Goal: Information Seeking & Learning: Check status

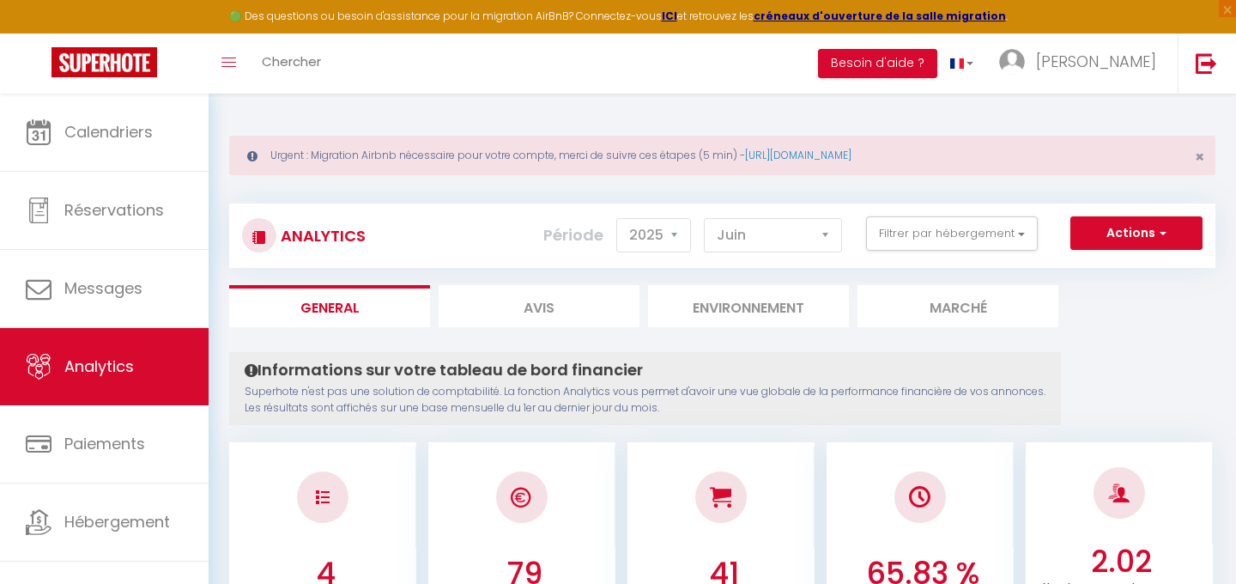
select select "2025"
select select "8"
click at [705, 218] on select "[PERSON_NAME] Mars [PERSON_NAME] Juin Juillet Août Septembre Octobre Novembre D…" at bounding box center [773, 235] width 138 height 34
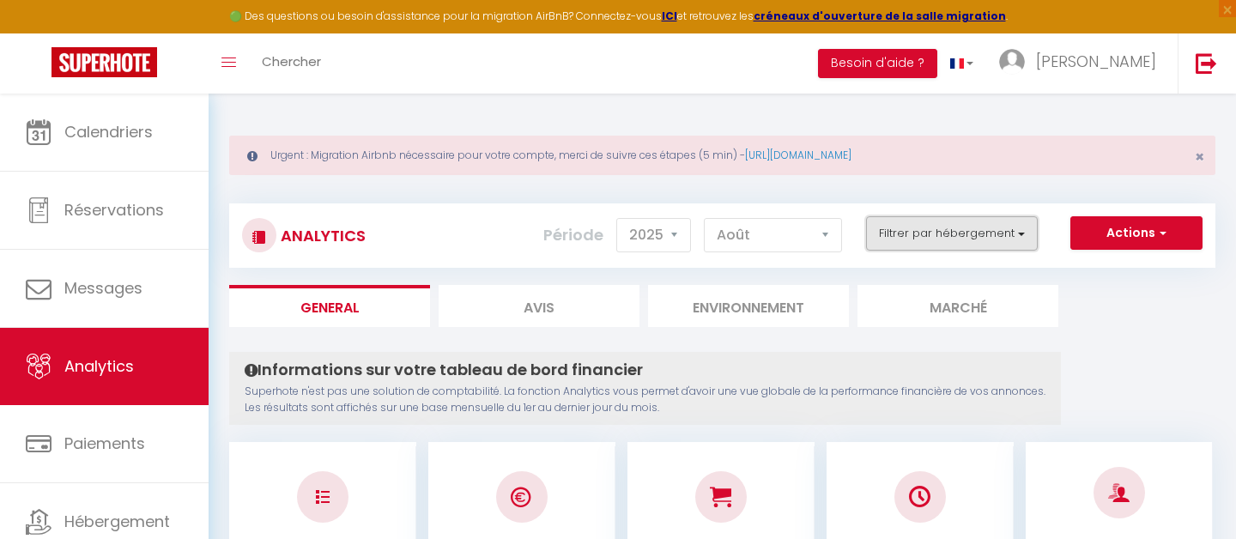
click at [952, 230] on button "Filtrer par hébergement" at bounding box center [952, 233] width 172 height 34
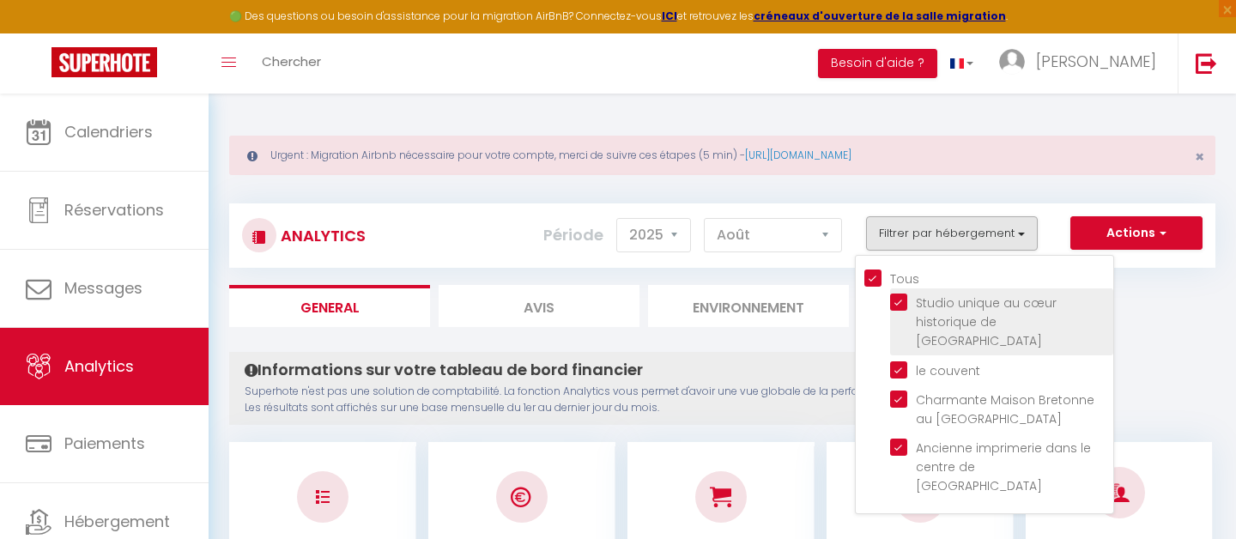
click at [903, 300] on valence "checkbox" at bounding box center [1001, 302] width 223 height 17
checkbox valence "false"
checkbox input "false"
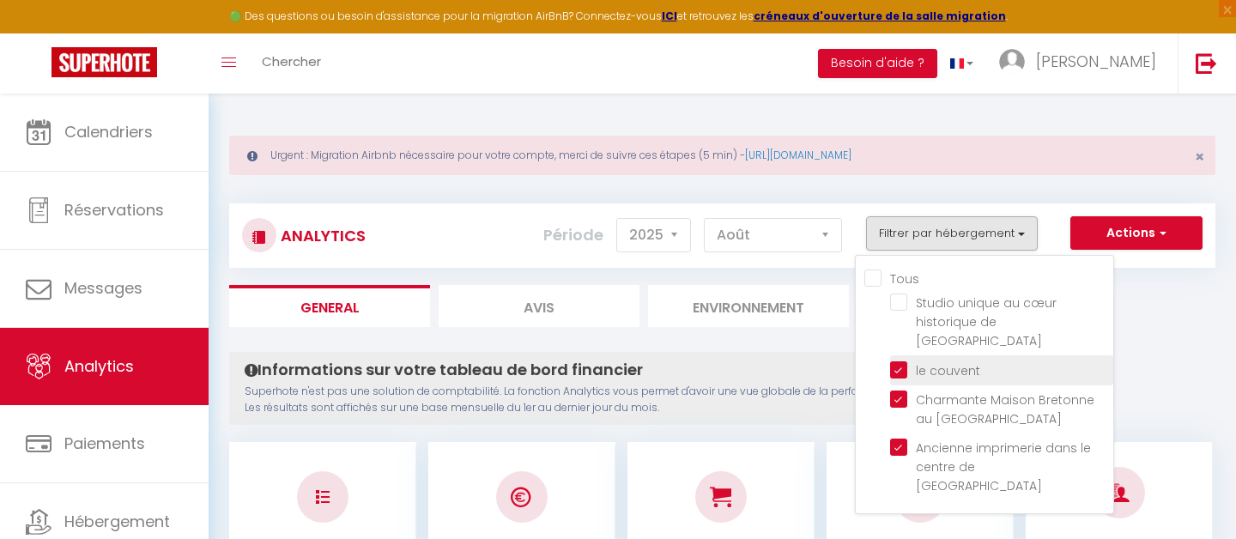
click at [899, 361] on couvent "checkbox" at bounding box center [1001, 369] width 223 height 17
checkbox couvent "false"
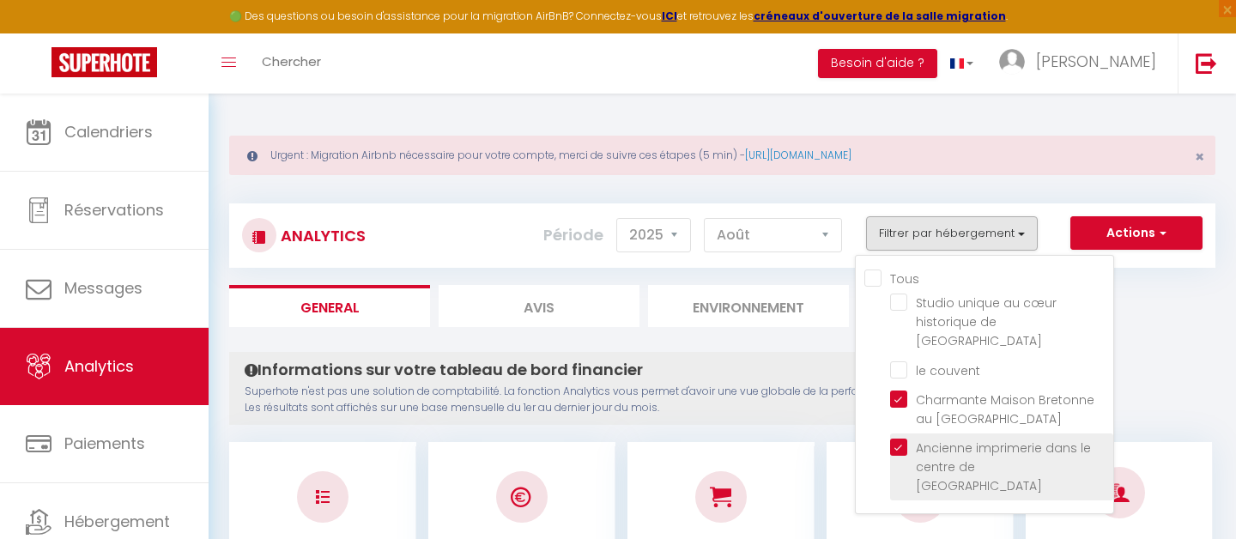
click at [902, 439] on valence "checkbox" at bounding box center [1001, 447] width 223 height 17
checkbox valence "false"
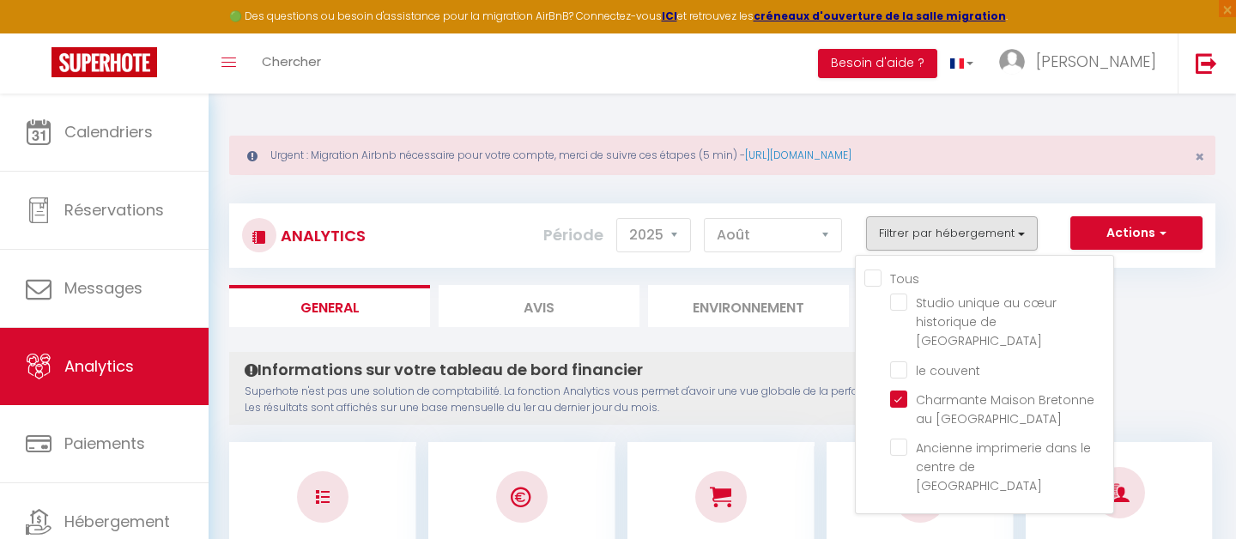
click at [771, 382] on div "Informations sur votre tableau de bord financier Superhote n'est pas une soluti…" at bounding box center [645, 388] width 832 height 73
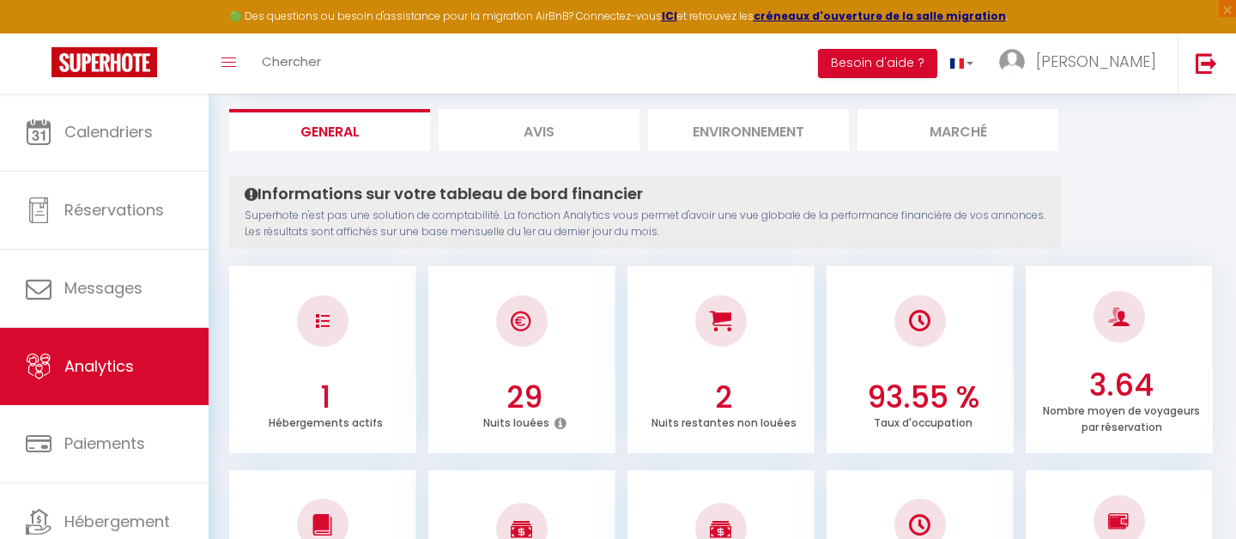
scroll to position [82, 0]
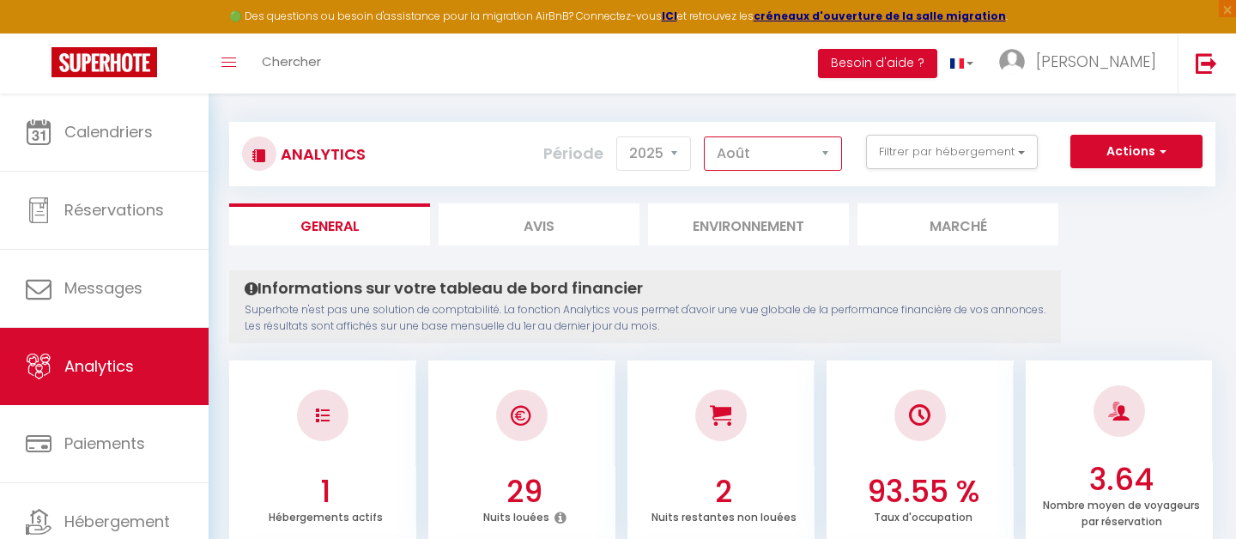
click at [749, 155] on select "[PERSON_NAME] Mars [PERSON_NAME] Juin Juillet Août Septembre Octobre Novembre D…" at bounding box center [773, 154] width 138 height 34
select select "7"
click at [705, 137] on select "[PERSON_NAME] Mars [PERSON_NAME] Juin Juillet Août Septembre Octobre Novembre D…" at bounding box center [773, 154] width 138 height 34
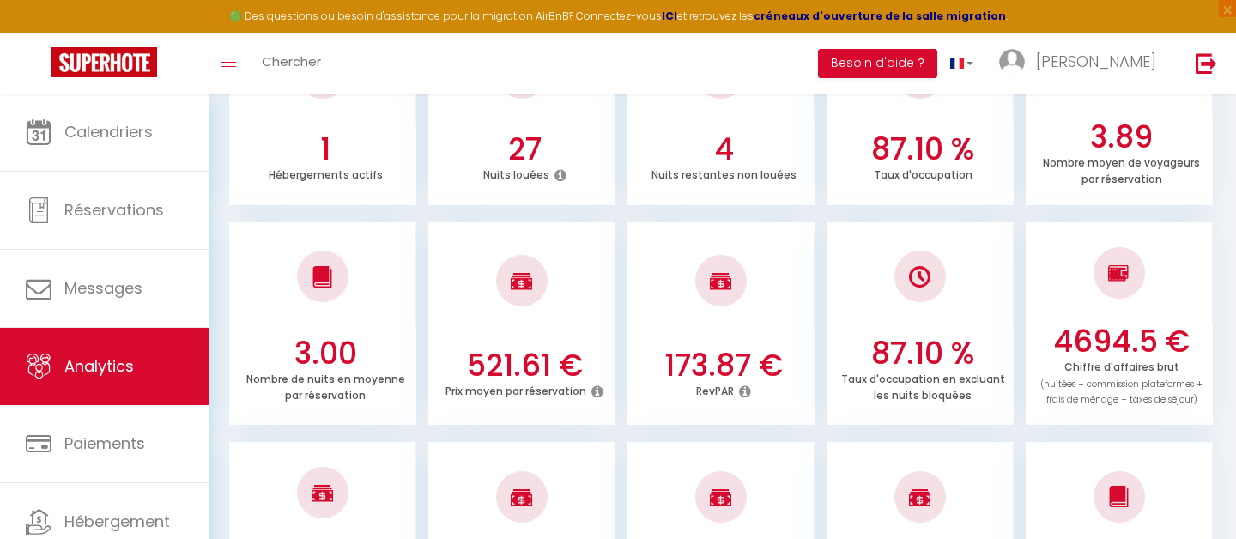
scroll to position [0, 0]
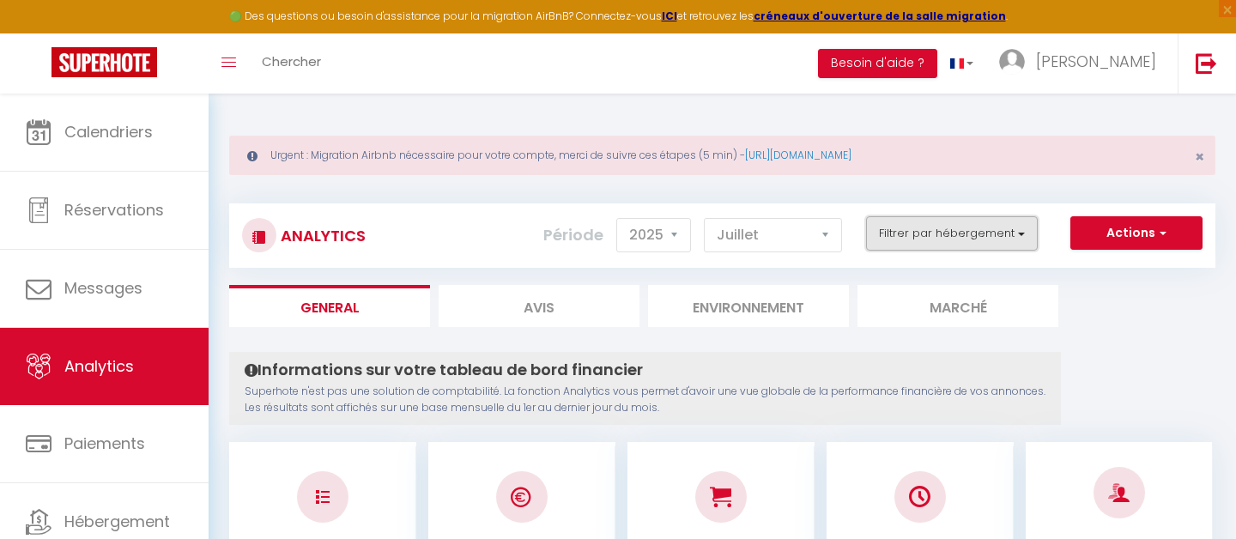
click at [983, 234] on button "Filtrer par hébergement" at bounding box center [952, 233] width 172 height 34
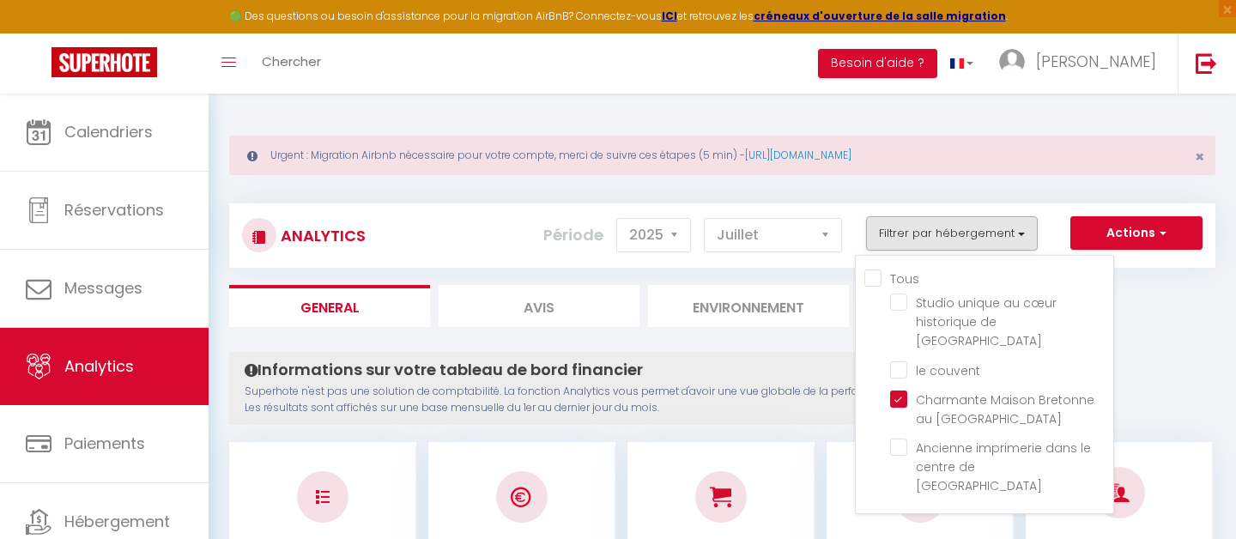
click at [877, 280] on input "Tous" at bounding box center [989, 277] width 249 height 17
checkbox input "true"
checkbox valence "true"
checkbox couvent "true"
checkbox valence "true"
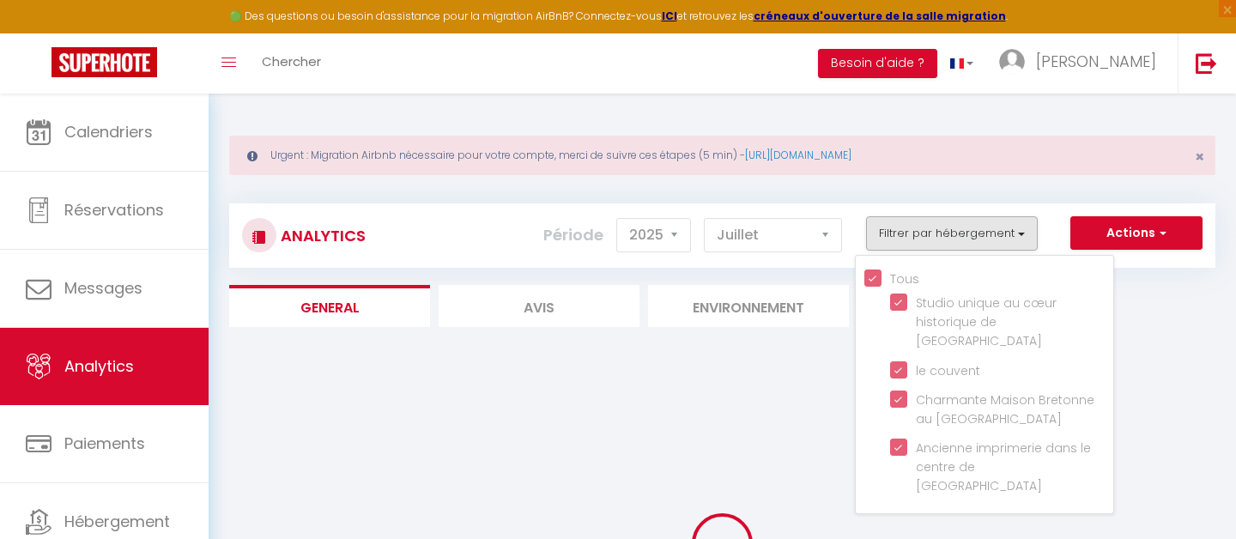
click at [762, 364] on div at bounding box center [722, 544] width 986 height 385
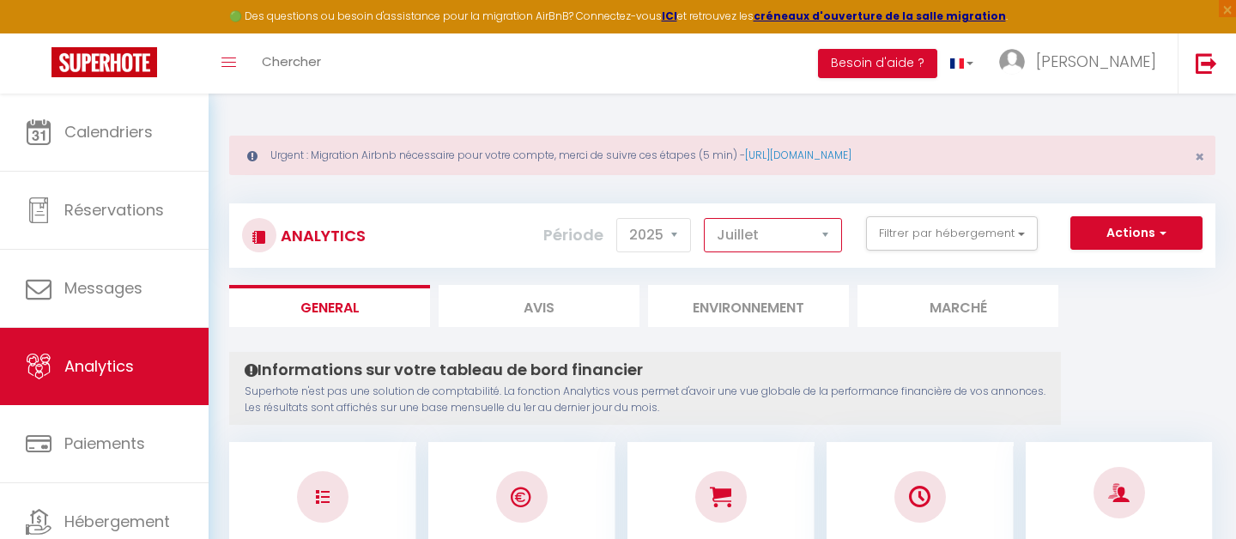
click at [813, 240] on select "[PERSON_NAME] Mars [PERSON_NAME] Juin Juillet Août Septembre Octobre Novembre D…" at bounding box center [773, 235] width 138 height 34
click at [705, 218] on select "[PERSON_NAME] Mars [PERSON_NAME] Juin Juillet Août Septembre Octobre Novembre D…" at bounding box center [773, 235] width 138 height 34
click at [798, 238] on select "[PERSON_NAME] Mars [PERSON_NAME] Juin Juillet Août Septembre Octobre Novembre D…" at bounding box center [773, 235] width 138 height 34
click at [762, 239] on select "[PERSON_NAME] Mars [PERSON_NAME] Juin Juillet Août Septembre Octobre Novembre D…" at bounding box center [773, 235] width 138 height 34
click at [705, 218] on select "[PERSON_NAME] Mars [PERSON_NAME] Juin Juillet Août Septembre Octobre Novembre D…" at bounding box center [773, 235] width 138 height 34
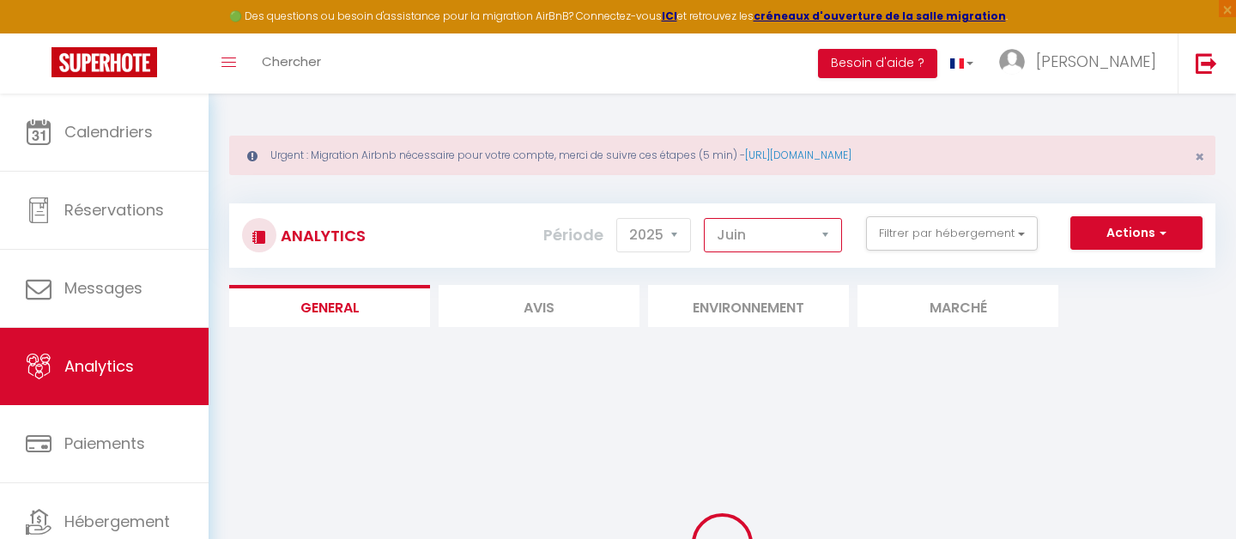
click at [749, 234] on select "[PERSON_NAME] Mars [PERSON_NAME] Juin Juillet Août Septembre Octobre Novembre D…" at bounding box center [773, 235] width 138 height 34
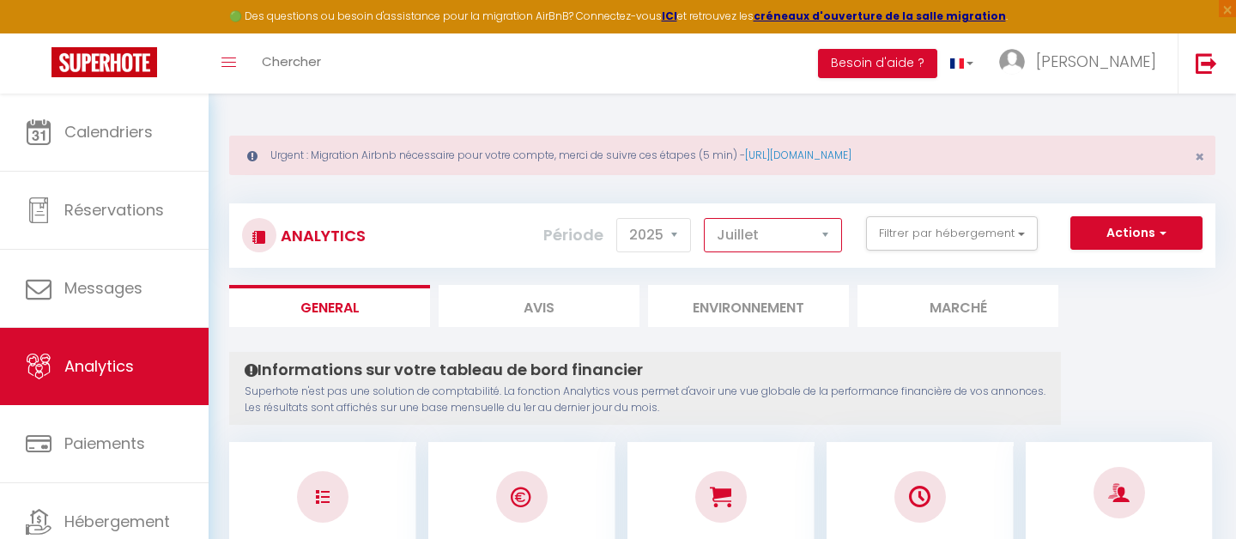
click at [705, 218] on select "[PERSON_NAME] Mars [PERSON_NAME] Juin Juillet Août Septembre Octobre Novembre D…" at bounding box center [773, 235] width 138 height 34
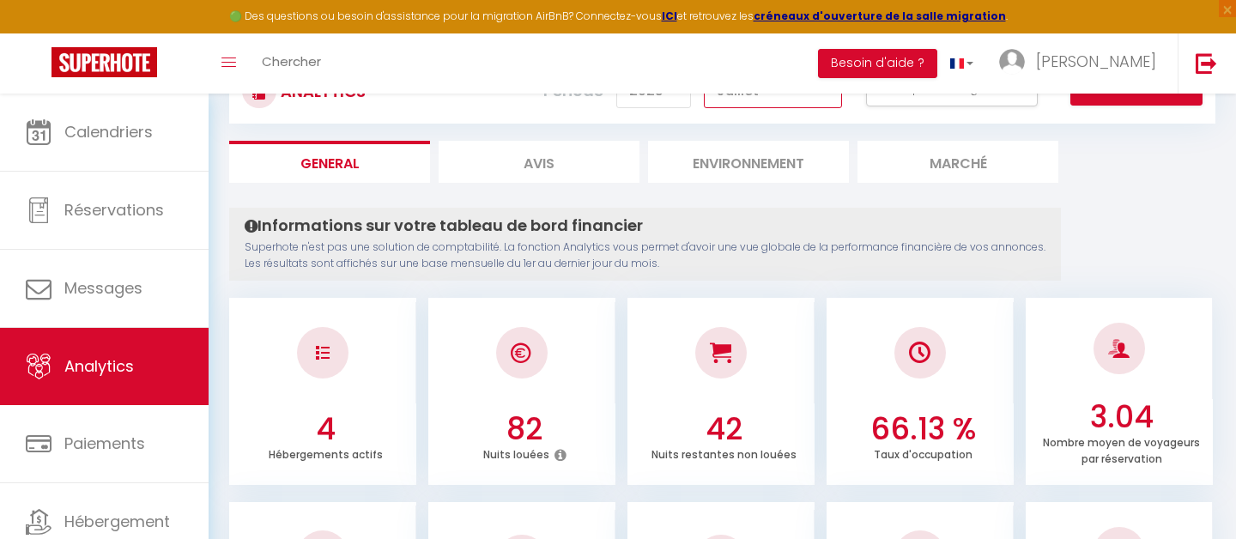
scroll to position [10, 0]
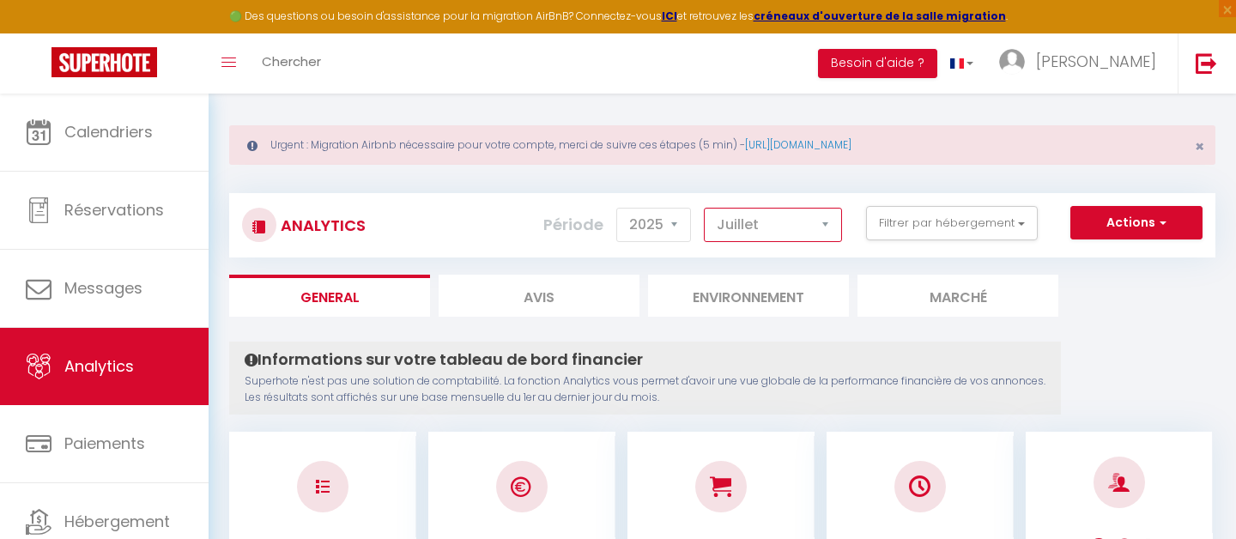
click at [771, 222] on select "[PERSON_NAME] Mars [PERSON_NAME] Juin Juillet Août Septembre Octobre Novembre D…" at bounding box center [773, 225] width 138 height 34
select select "8"
click at [705, 208] on select "[PERSON_NAME] Mars [PERSON_NAME] Juin Juillet Août Septembre Octobre Novembre D…" at bounding box center [773, 225] width 138 height 34
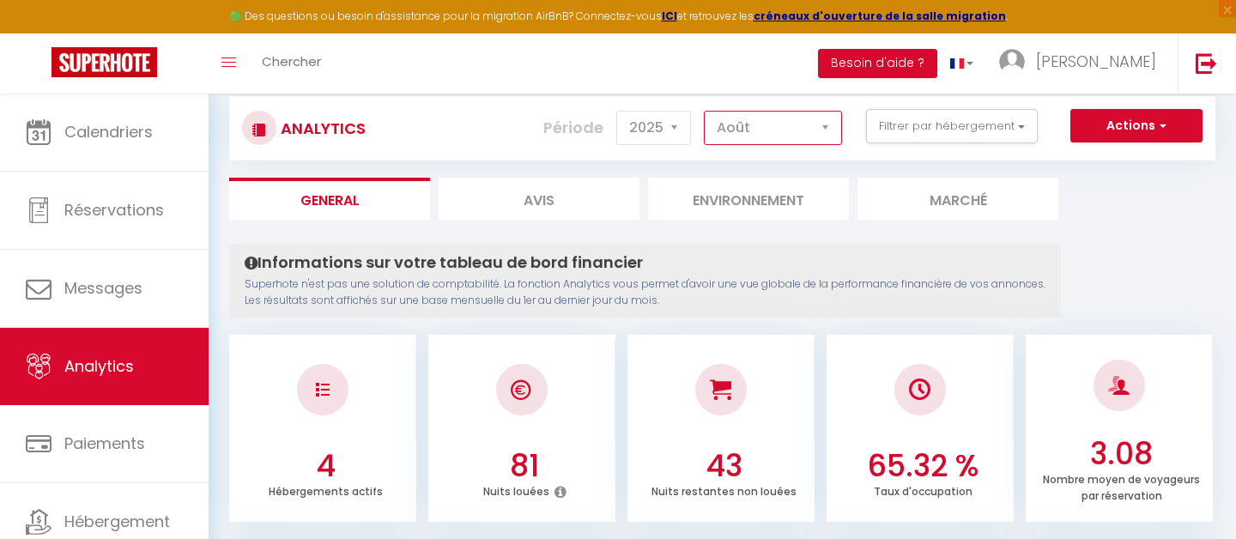
scroll to position [0, 0]
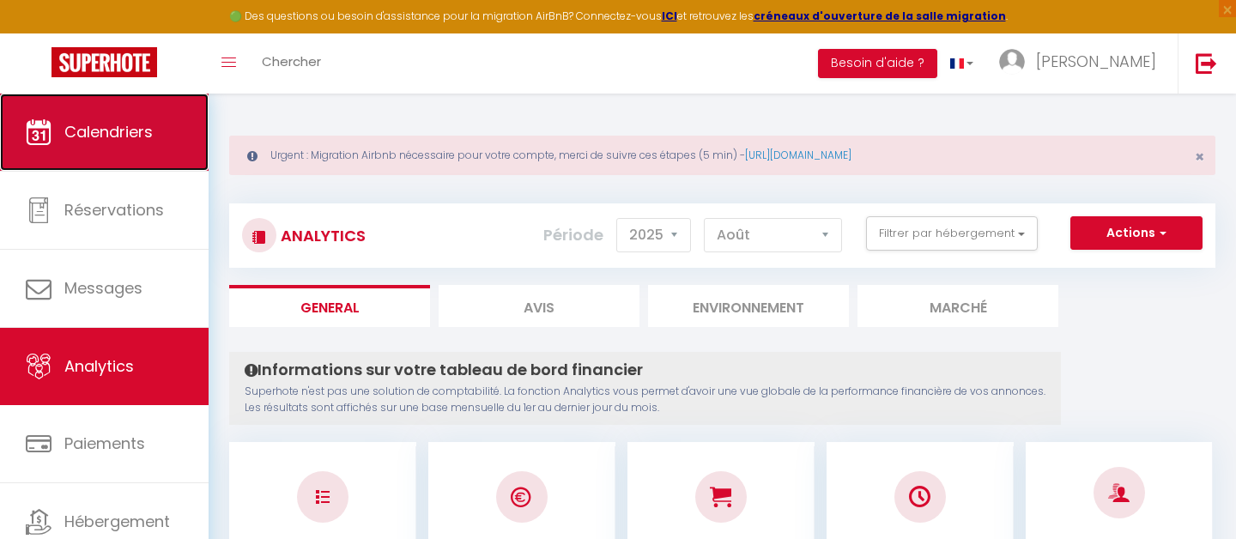
click at [137, 142] on span "Calendriers" at bounding box center [108, 131] width 88 height 21
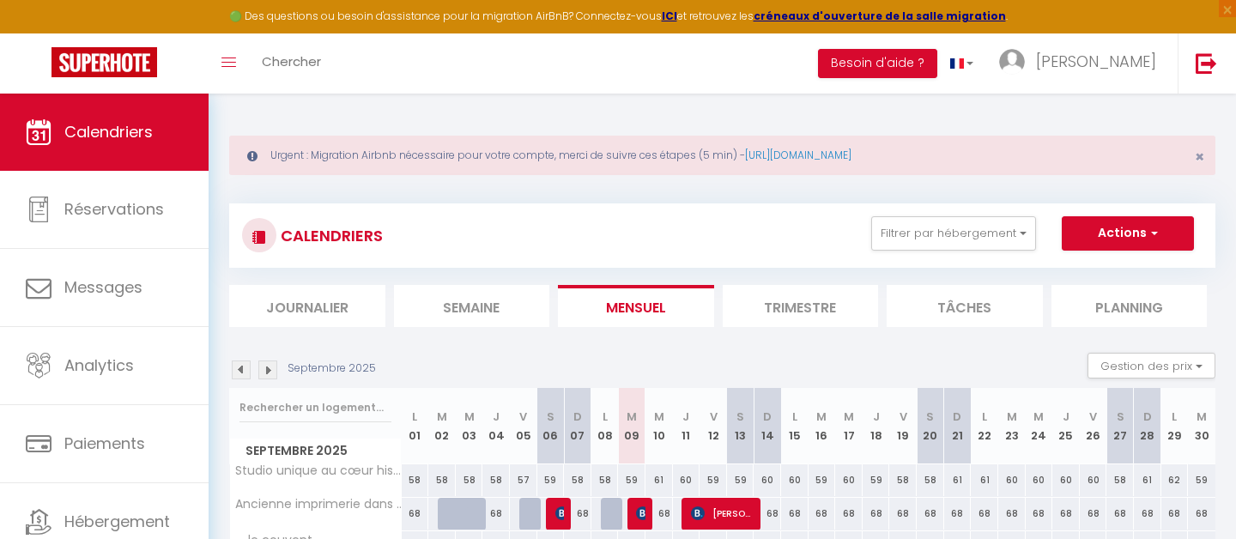
click at [241, 368] on img at bounding box center [241, 370] width 19 height 19
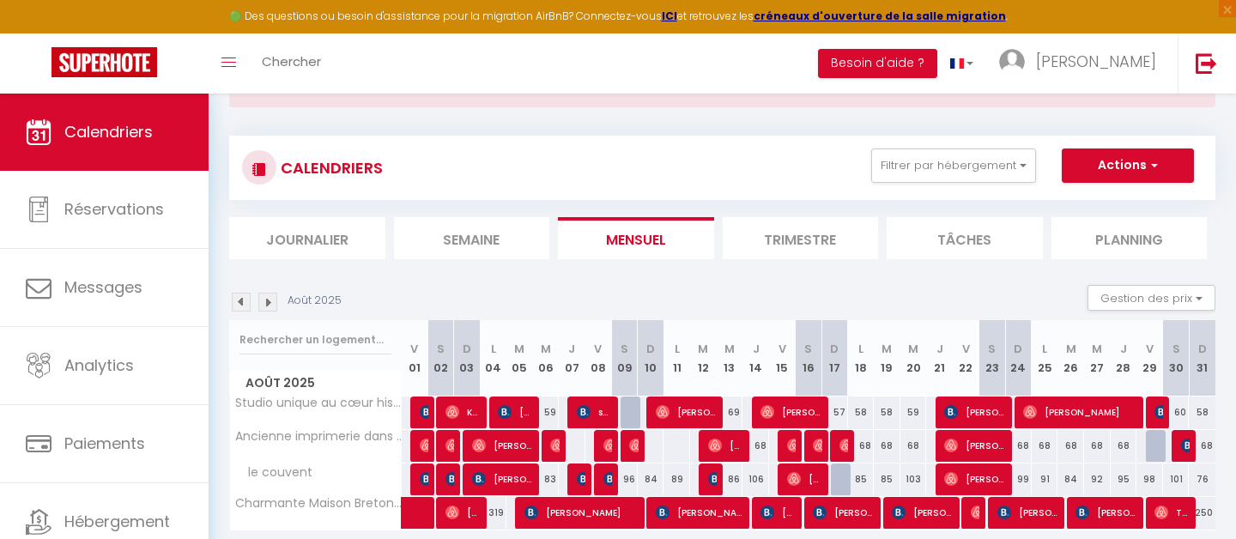
scroll to position [71, 0]
